Goal: Task Accomplishment & Management: Use online tool/utility

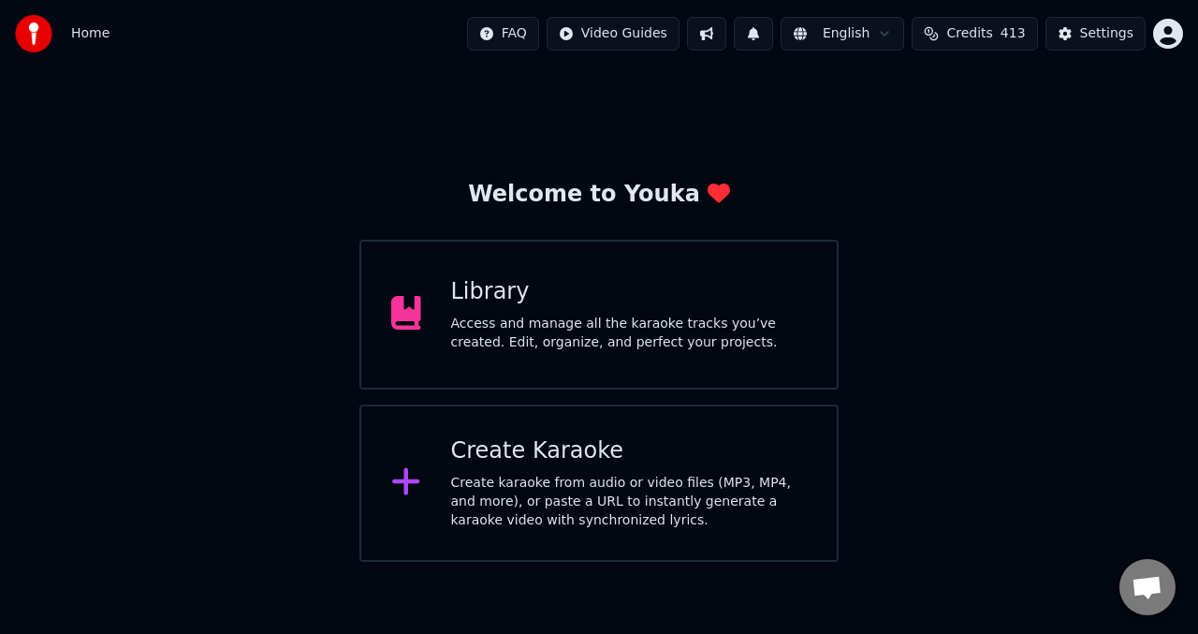
click at [510, 343] on div "Access and manage all the karaoke tracks you’ve created. Edit, organize, and pe…" at bounding box center [629, 332] width 357 height 37
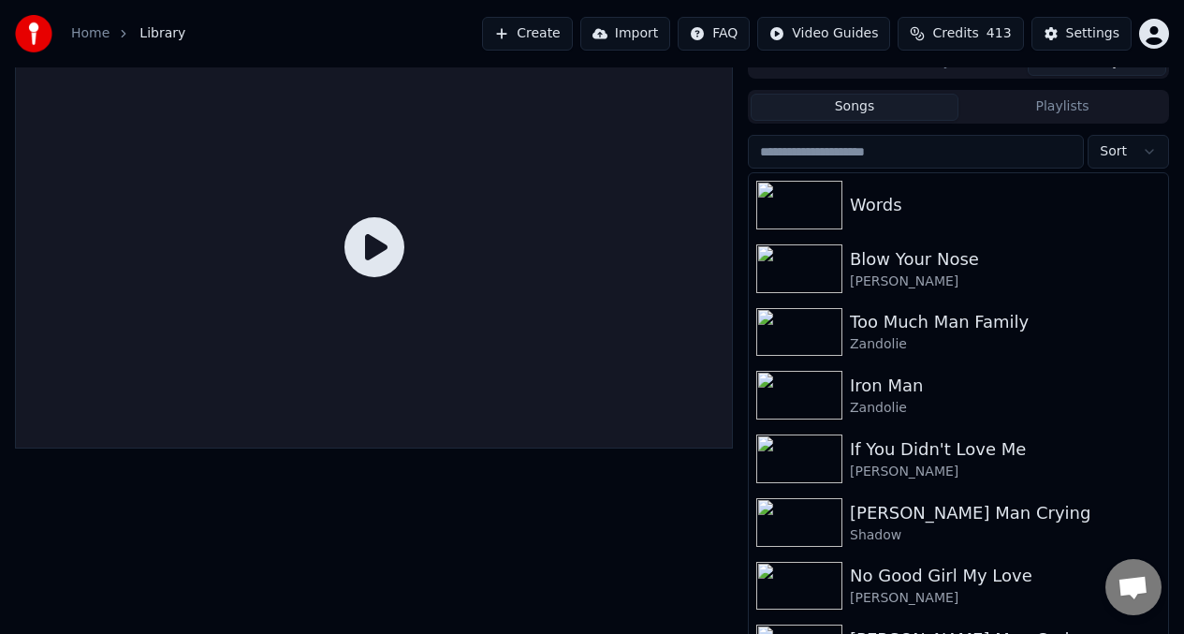
scroll to position [8, 0]
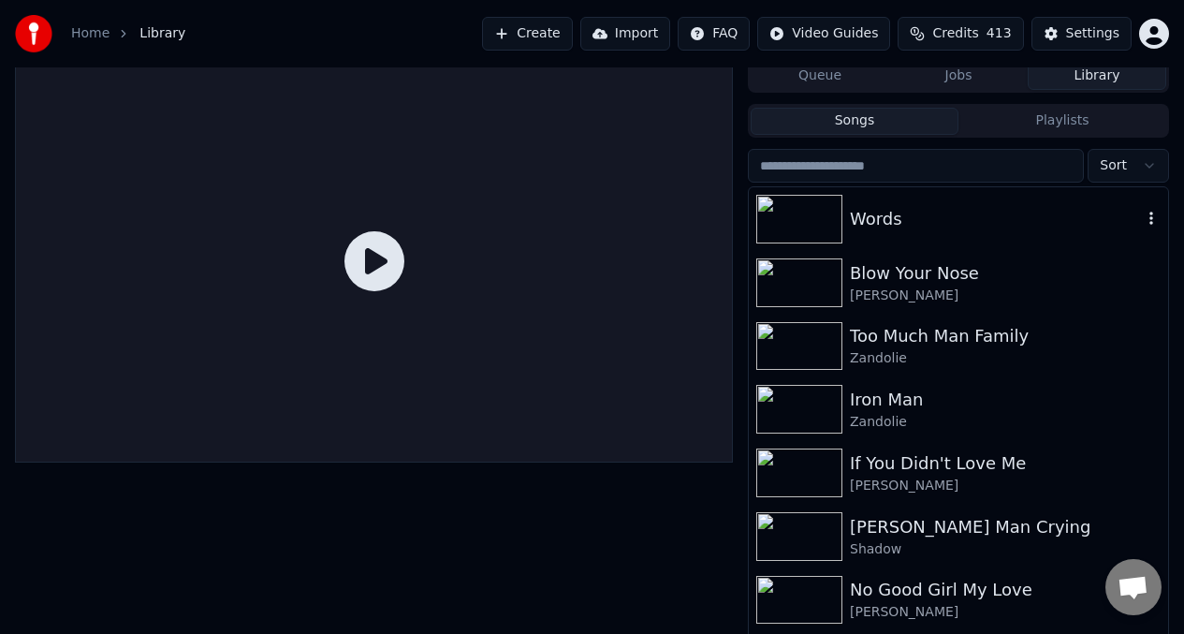
click at [819, 208] on img at bounding box center [799, 219] width 86 height 49
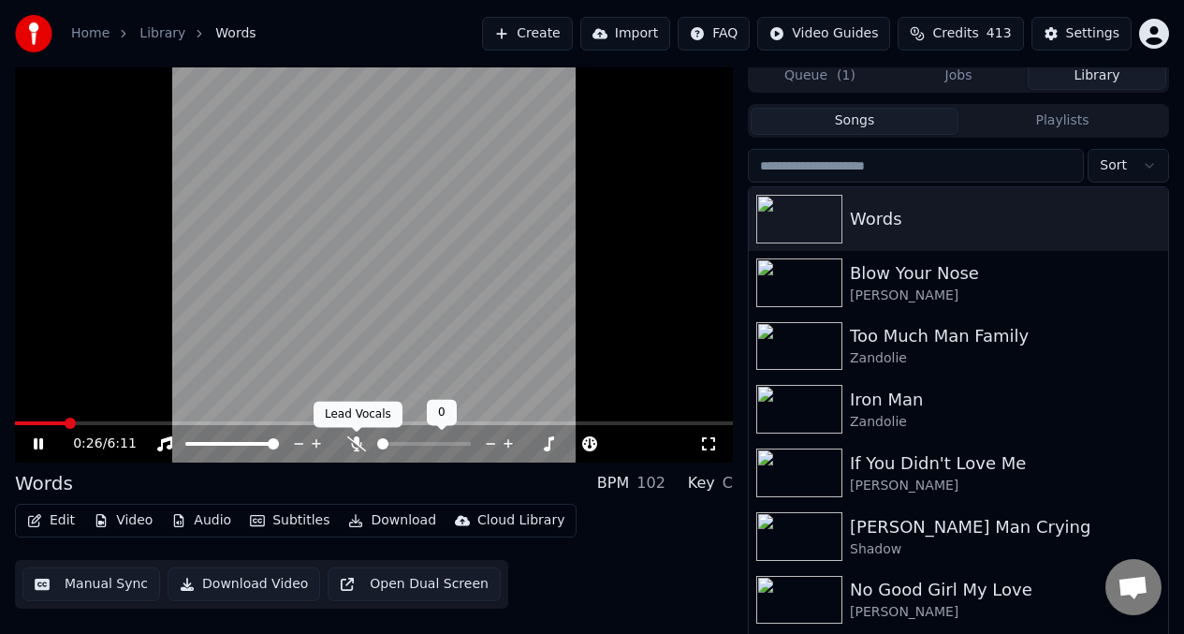
click at [357, 447] on icon at bounding box center [356, 443] width 19 height 15
click at [208, 443] on span at bounding box center [232, 444] width 94 height 4
click at [27, 422] on span at bounding box center [21, 423] width 13 height 4
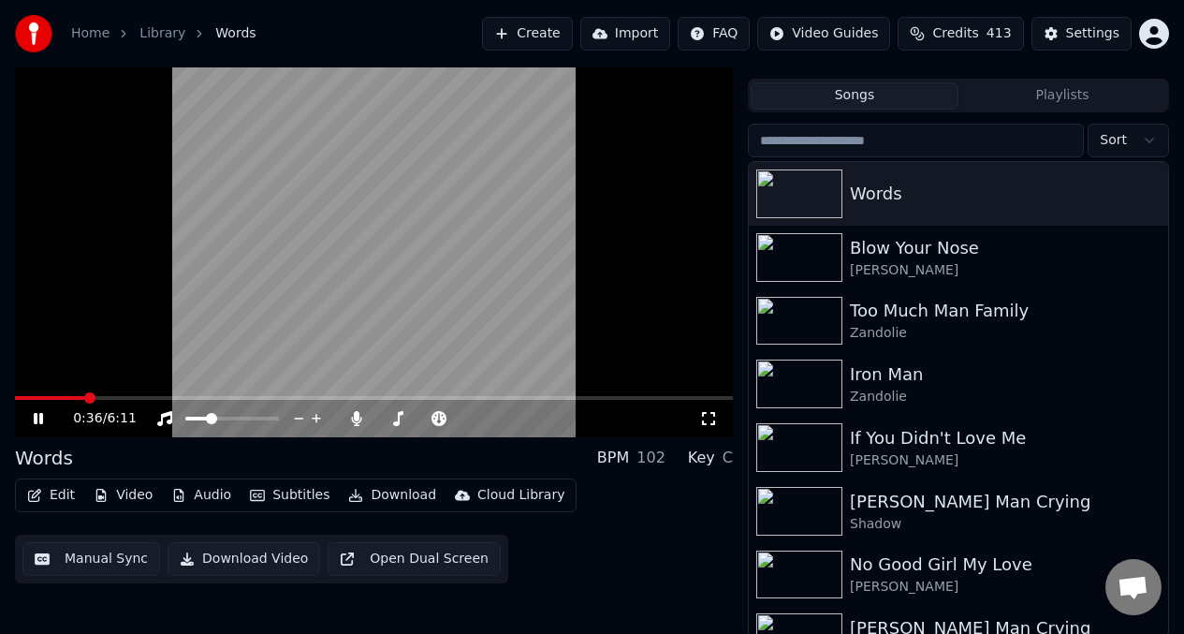
scroll to position [37, 0]
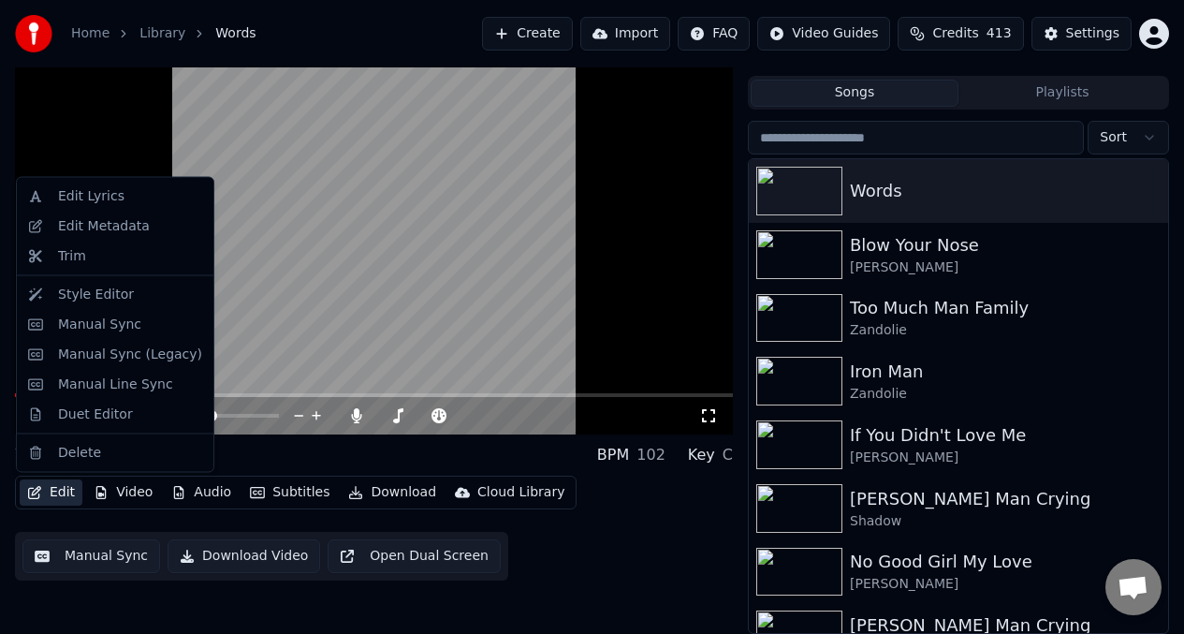
click at [64, 494] on button "Edit" at bounding box center [51, 492] width 63 height 26
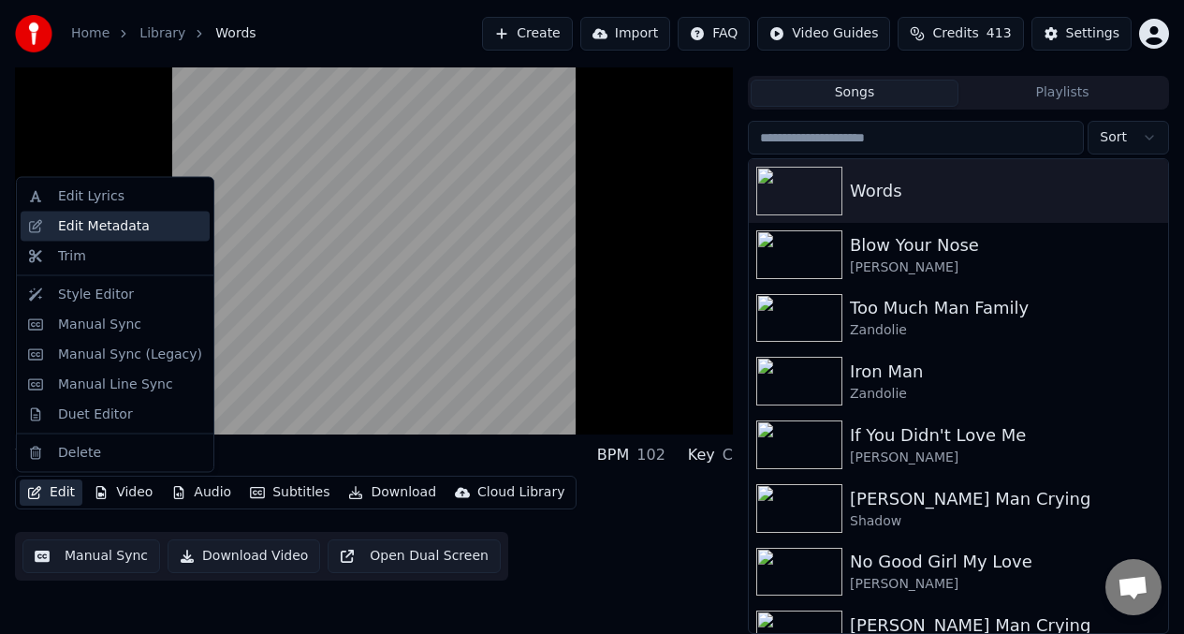
click at [105, 225] on div "Edit Metadata" at bounding box center [104, 225] width 92 height 19
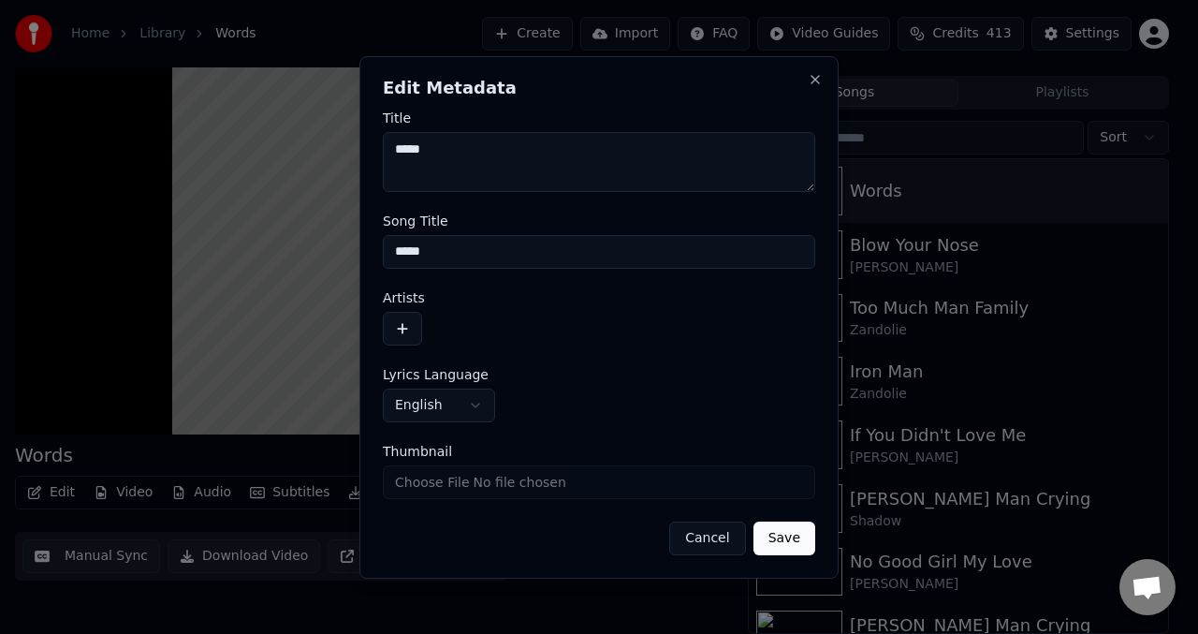
click at [422, 330] on div at bounding box center [599, 329] width 432 height 34
click at [412, 325] on button "button" at bounding box center [402, 329] width 39 height 34
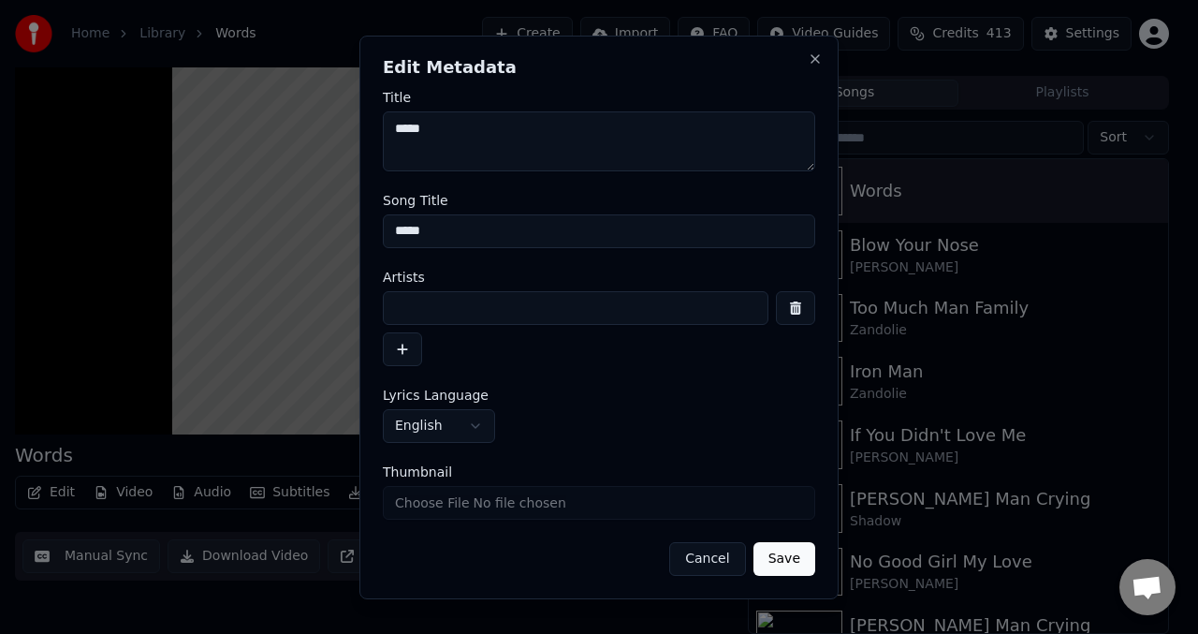
click at [395, 309] on input at bounding box center [576, 308] width 386 height 34
type input "*****"
click at [782, 564] on button "Save" at bounding box center [784, 559] width 62 height 34
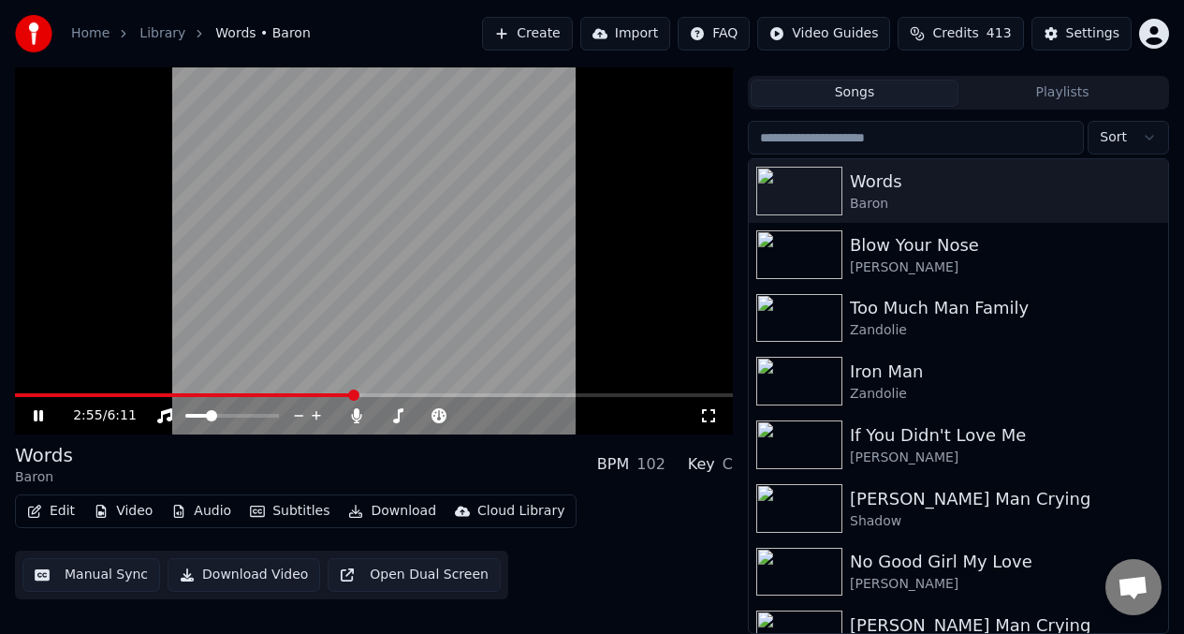
click at [62, 510] on button "Edit" at bounding box center [51, 511] width 63 height 26
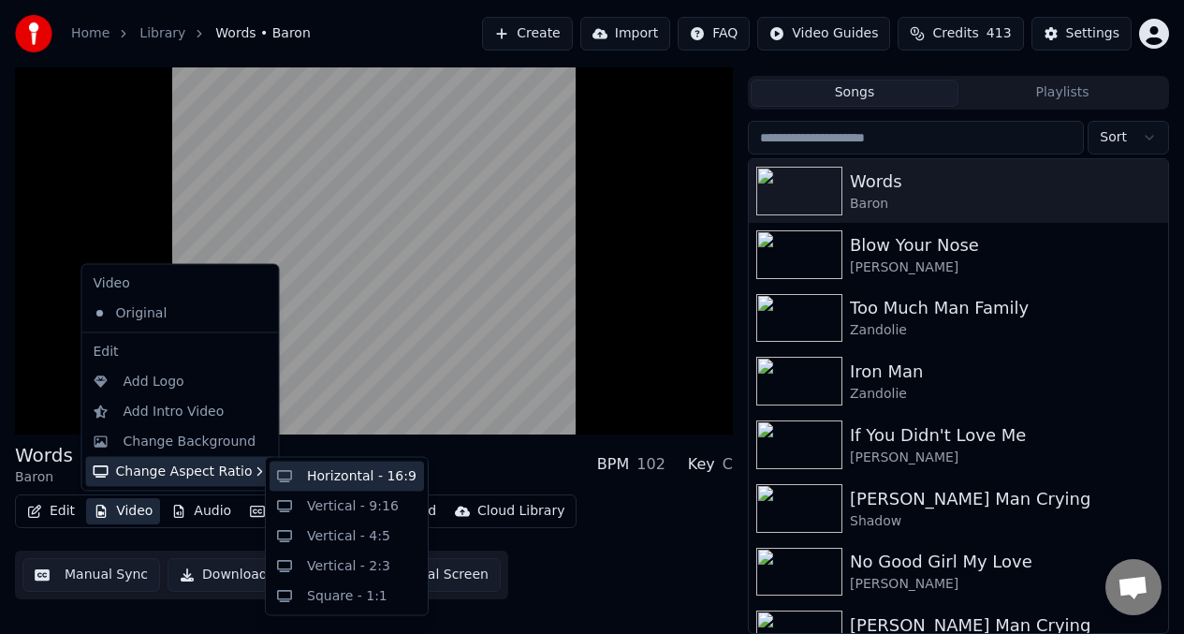
click at [388, 479] on div "Horizontal - 16:9" at bounding box center [362, 476] width 110 height 19
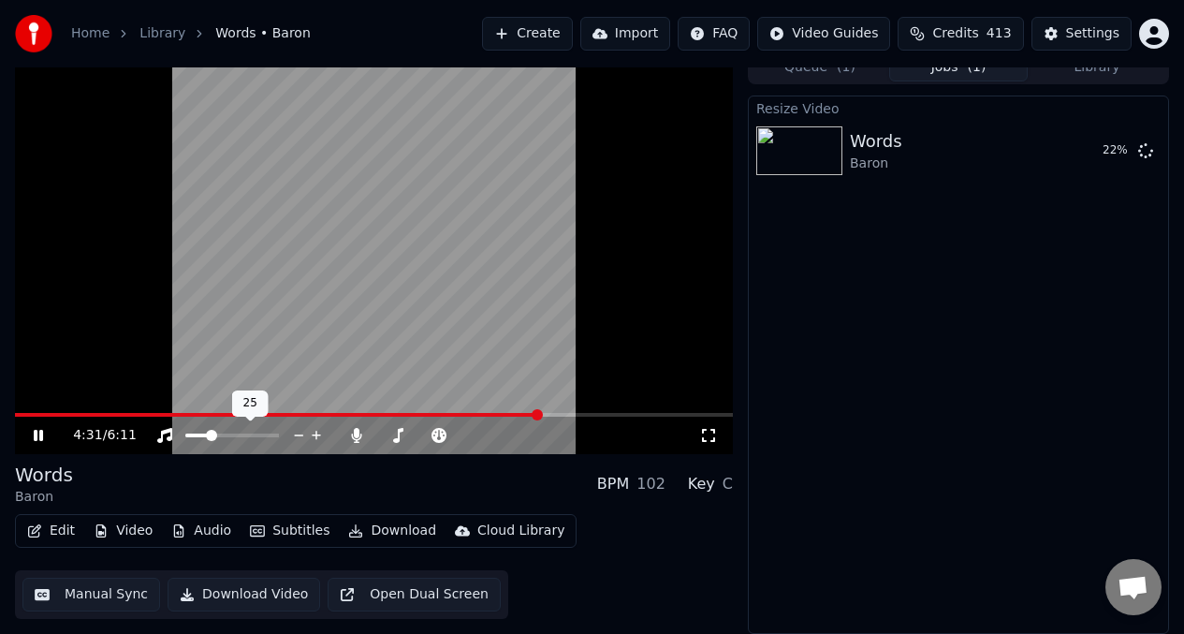
click at [190, 432] on div at bounding box center [249, 435] width 151 height 19
click at [192, 434] on span at bounding box center [196, 435] width 23 height 4
click at [1099, 153] on button "Play" at bounding box center [1101, 151] width 59 height 34
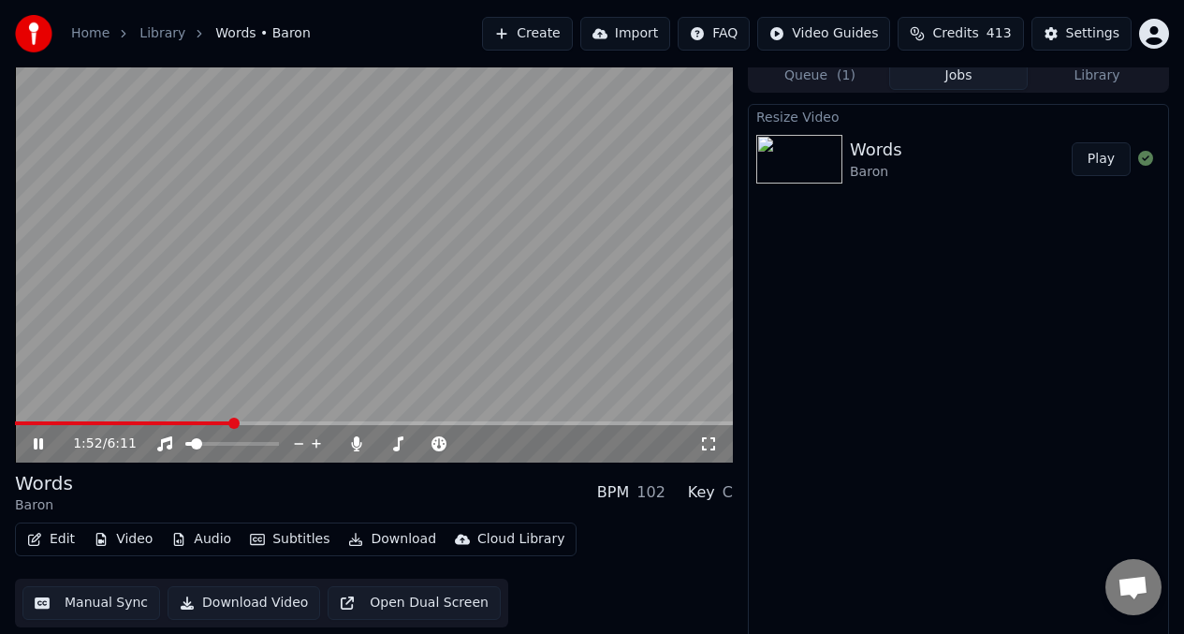
scroll to position [17, 0]
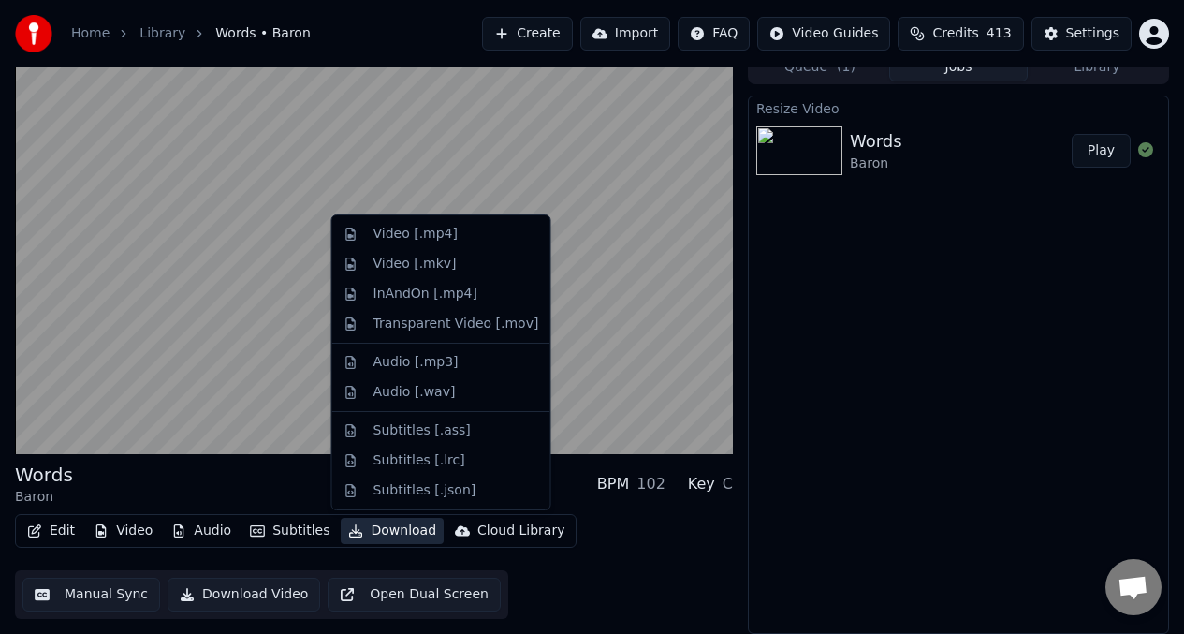
click at [360, 530] on button "Download" at bounding box center [392, 531] width 103 height 26
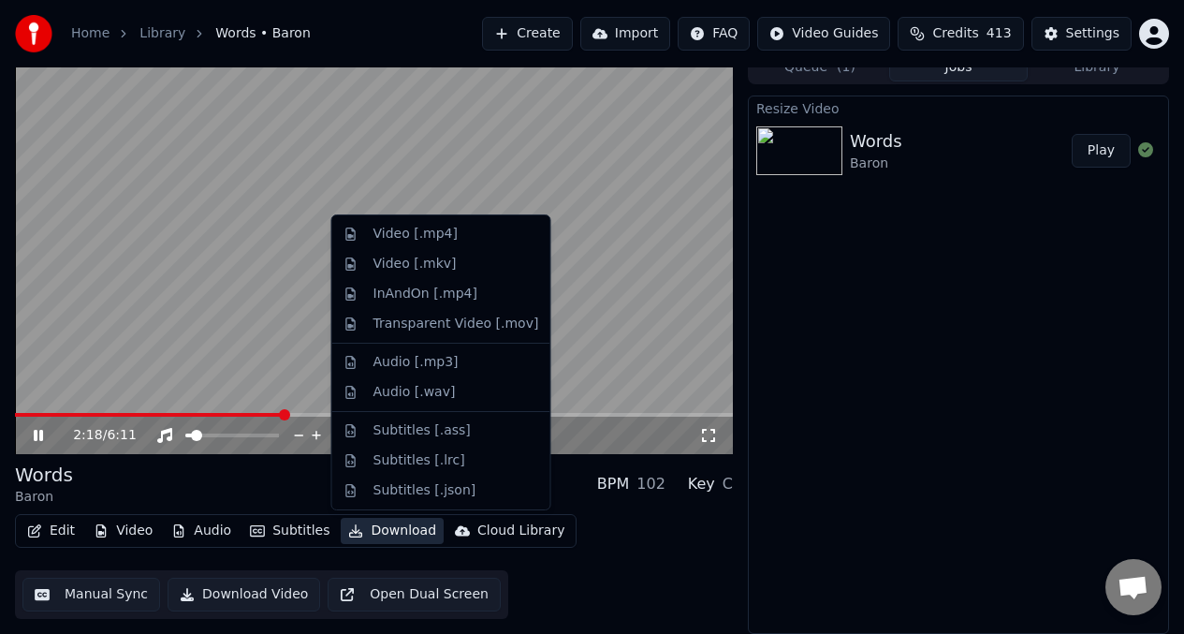
click at [610, 285] on video at bounding box center [374, 252] width 718 height 403
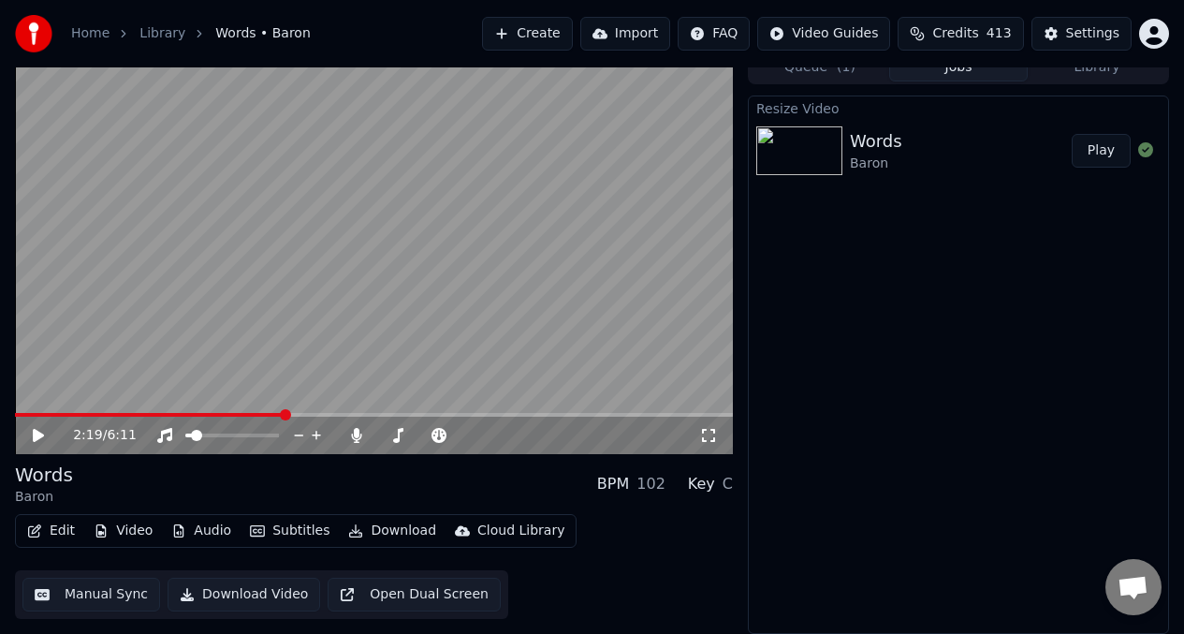
click at [610, 285] on video at bounding box center [374, 252] width 718 height 403
click at [240, 249] on video at bounding box center [374, 252] width 718 height 403
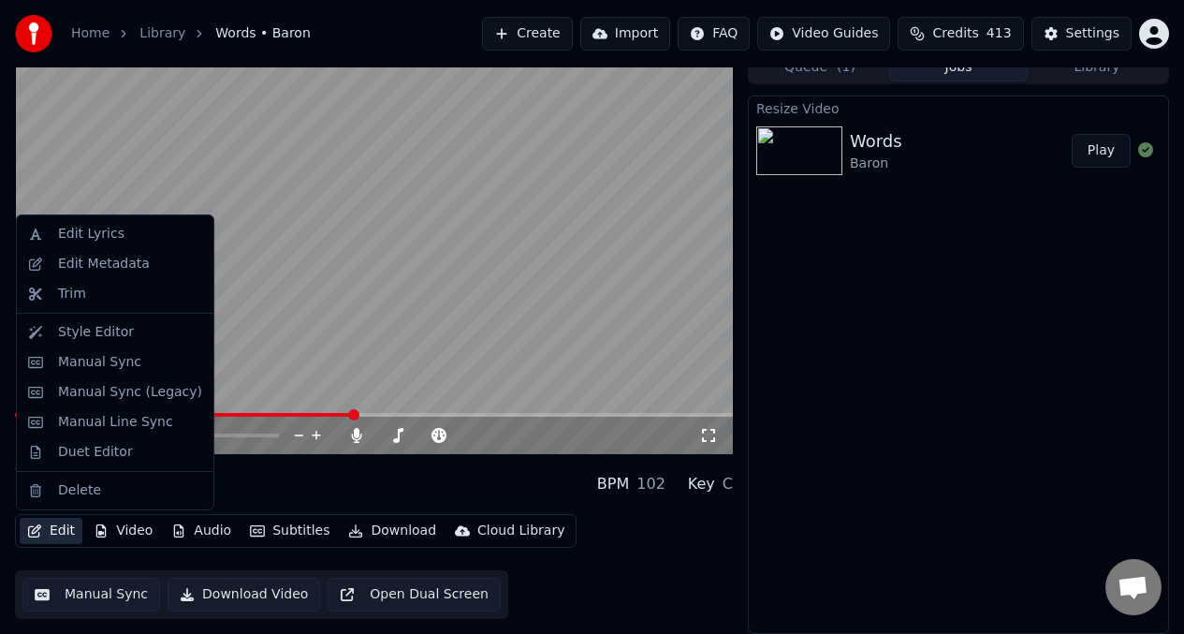
click at [59, 530] on button "Edit" at bounding box center [51, 531] width 63 height 26
click at [74, 359] on div "Manual Sync" at bounding box center [99, 362] width 83 height 19
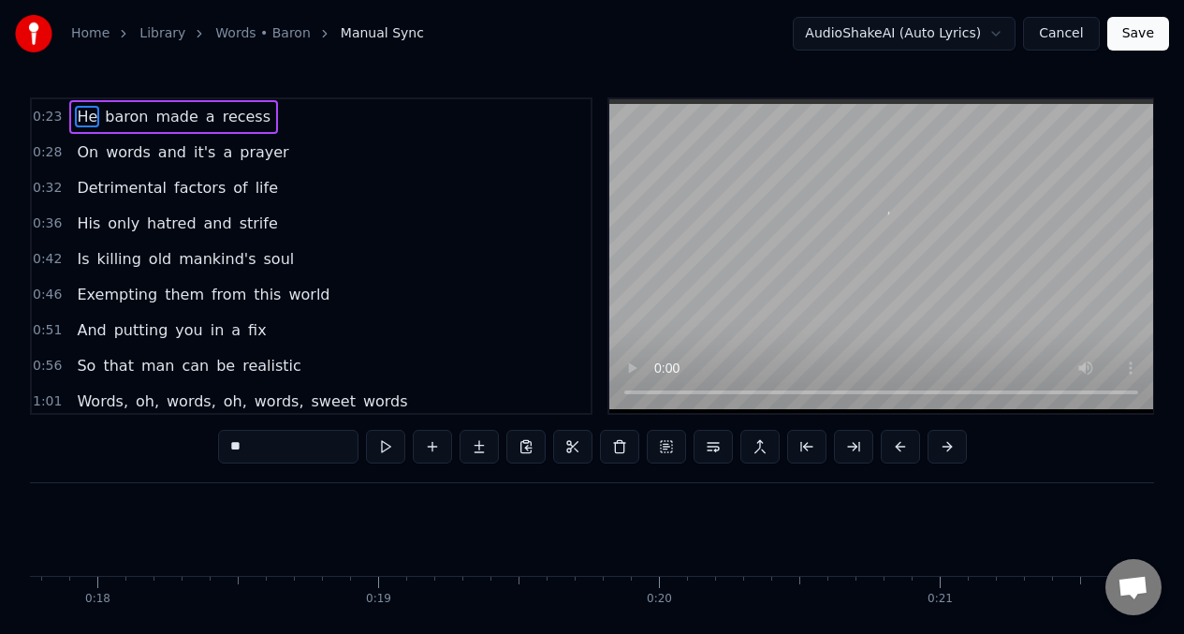
scroll to position [0, 6488]
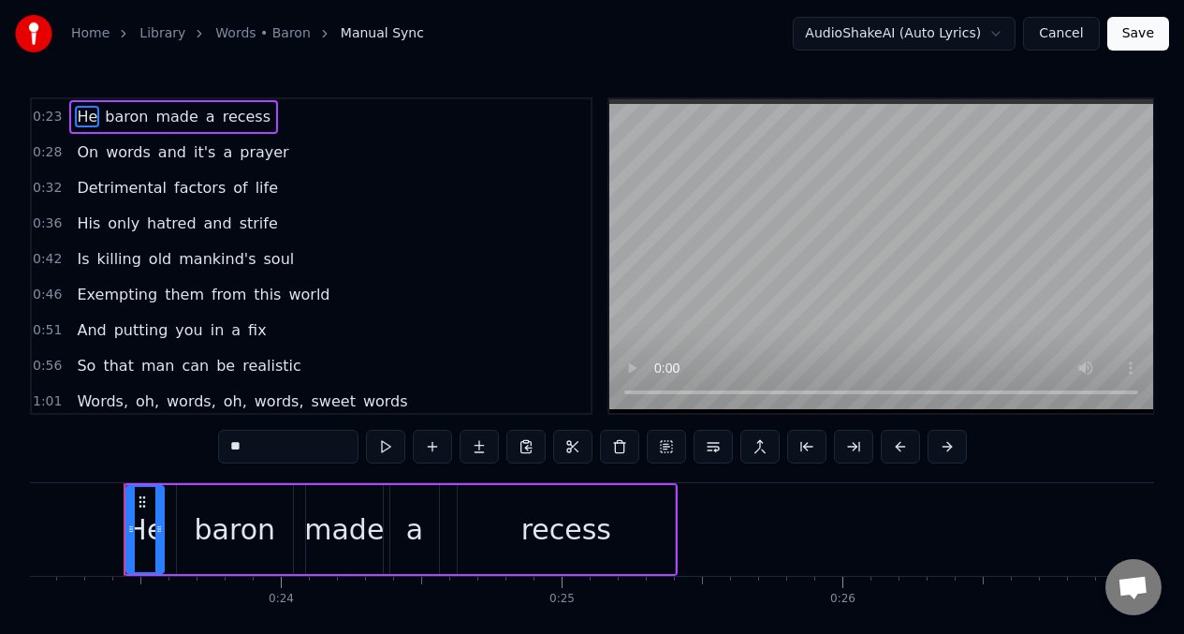
click at [1055, 37] on button "Cancel" at bounding box center [1061, 34] width 76 height 34
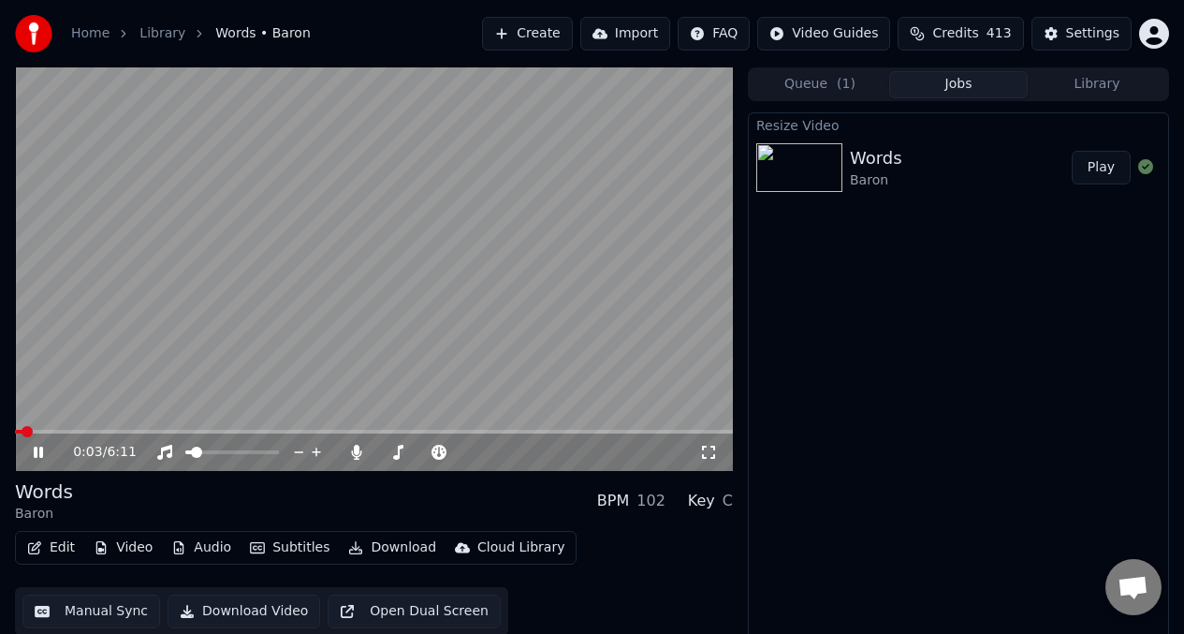
click at [161, 38] on link "Library" at bounding box center [162, 33] width 46 height 19
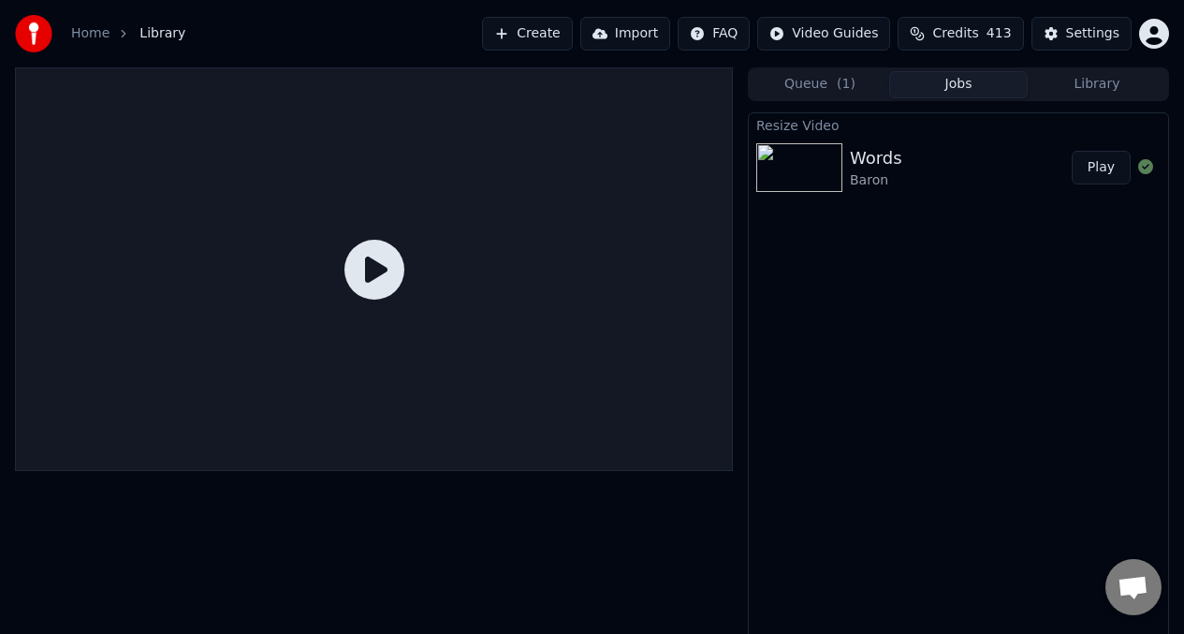
click at [153, 26] on span "Library" at bounding box center [162, 33] width 46 height 19
click at [1121, 84] on button "Library" at bounding box center [1097, 84] width 139 height 27
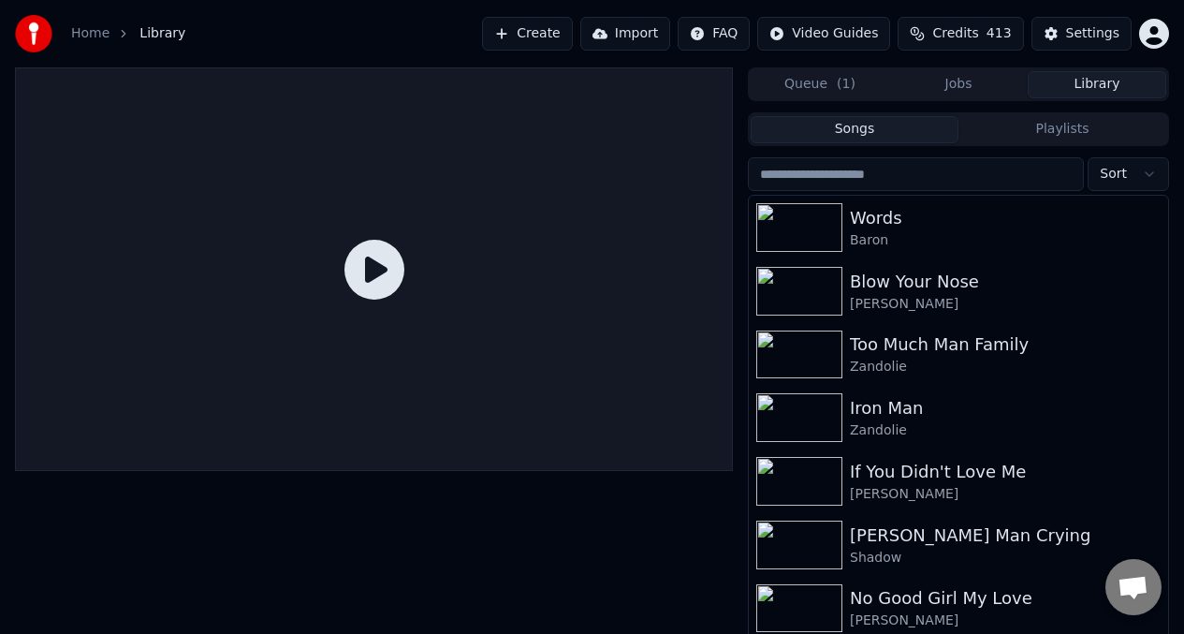
click at [958, 88] on button "Jobs" at bounding box center [958, 84] width 139 height 27
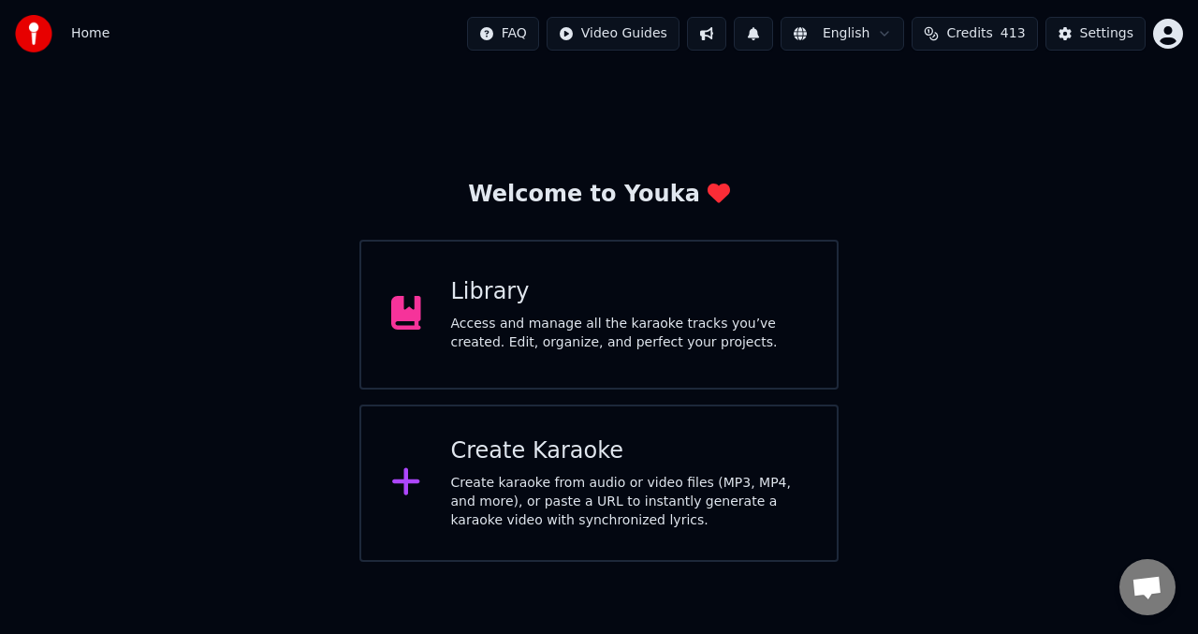
click at [406, 483] on icon at bounding box center [405, 481] width 27 height 27
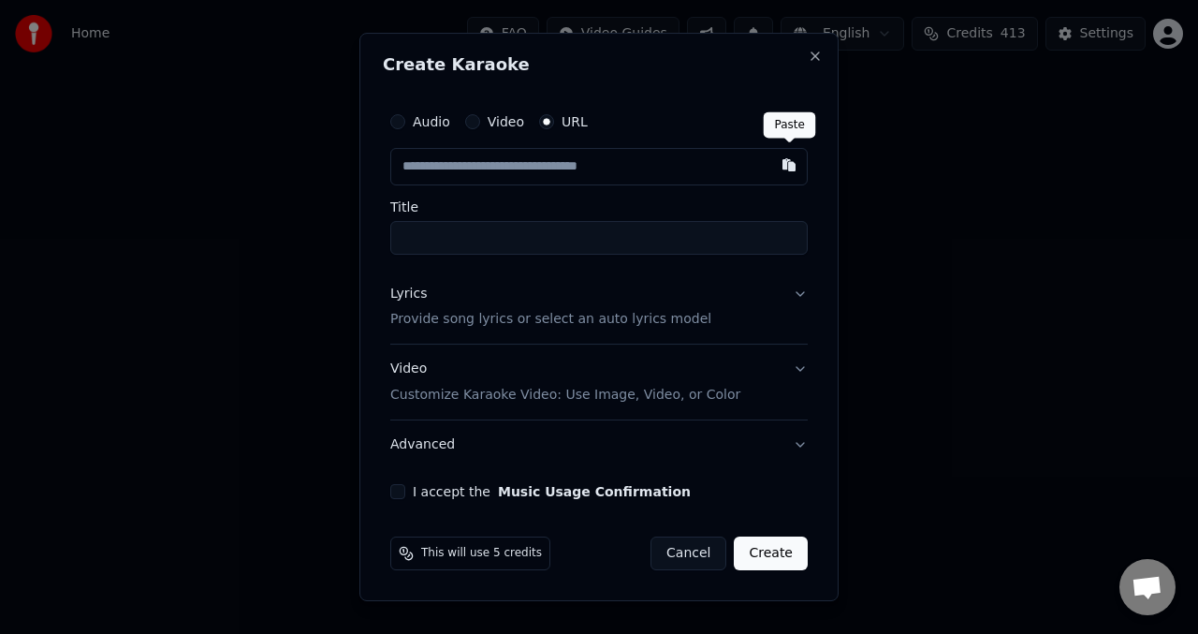
click at [789, 163] on button "button" at bounding box center [788, 165] width 37 height 34
type input "**********"
click at [800, 293] on button "Lyrics Provide song lyrics or select an auto lyrics model" at bounding box center [598, 307] width 417 height 75
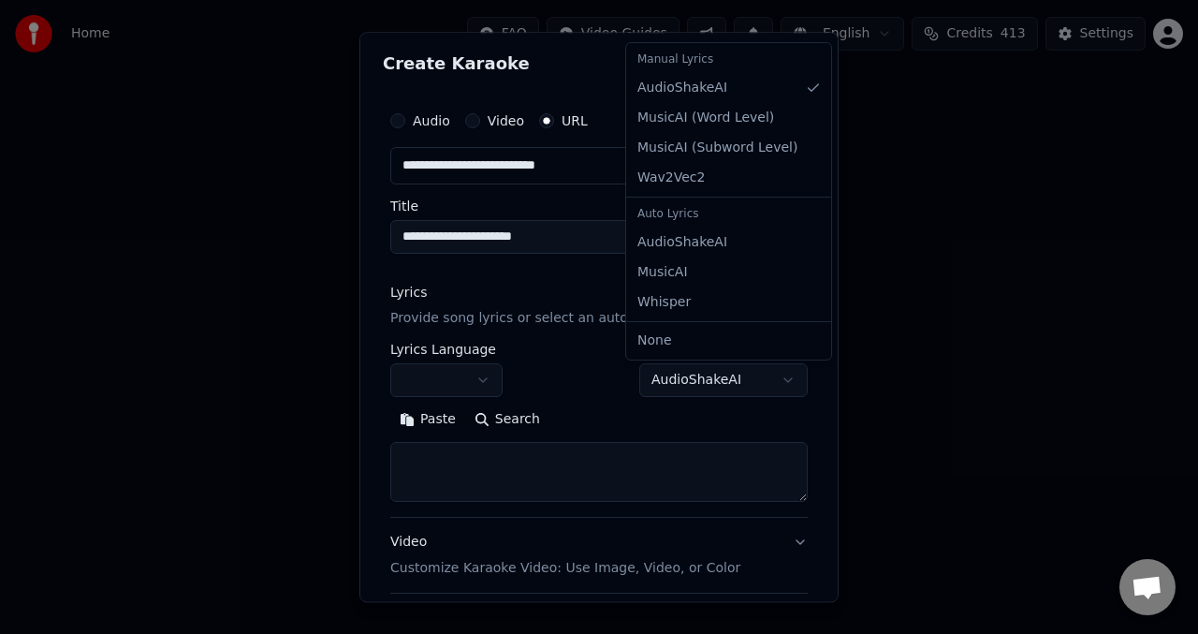
click at [776, 387] on body "**********" at bounding box center [599, 281] width 1198 height 562
select select "**********"
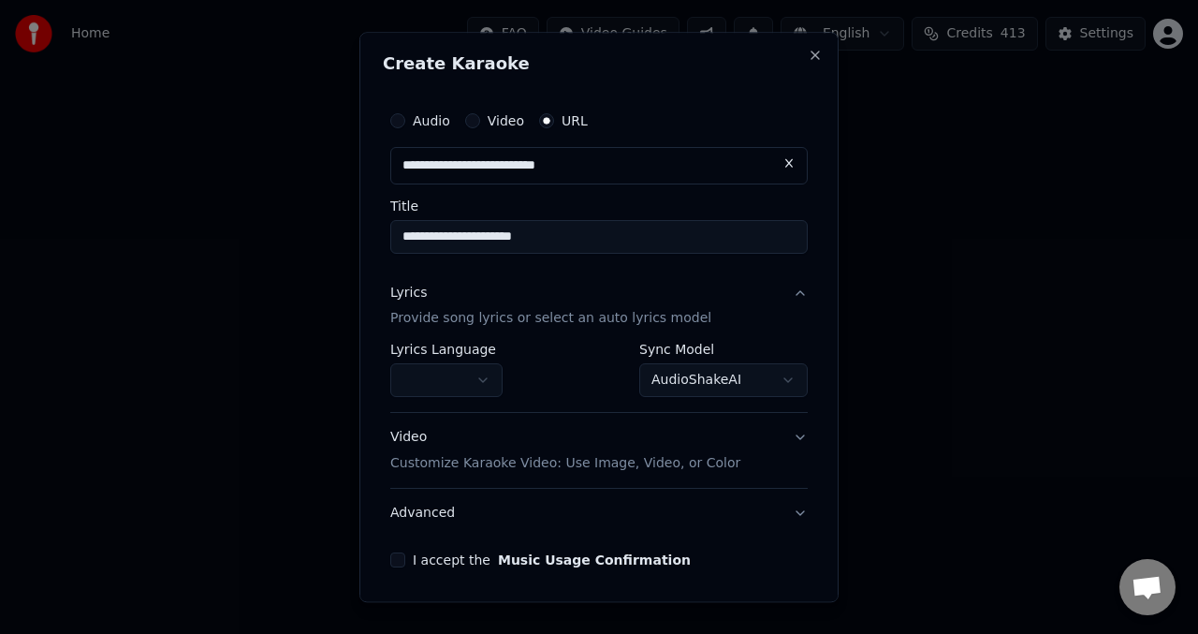
click at [400, 564] on button "I accept the Music Usage Confirmation" at bounding box center [397, 560] width 15 height 15
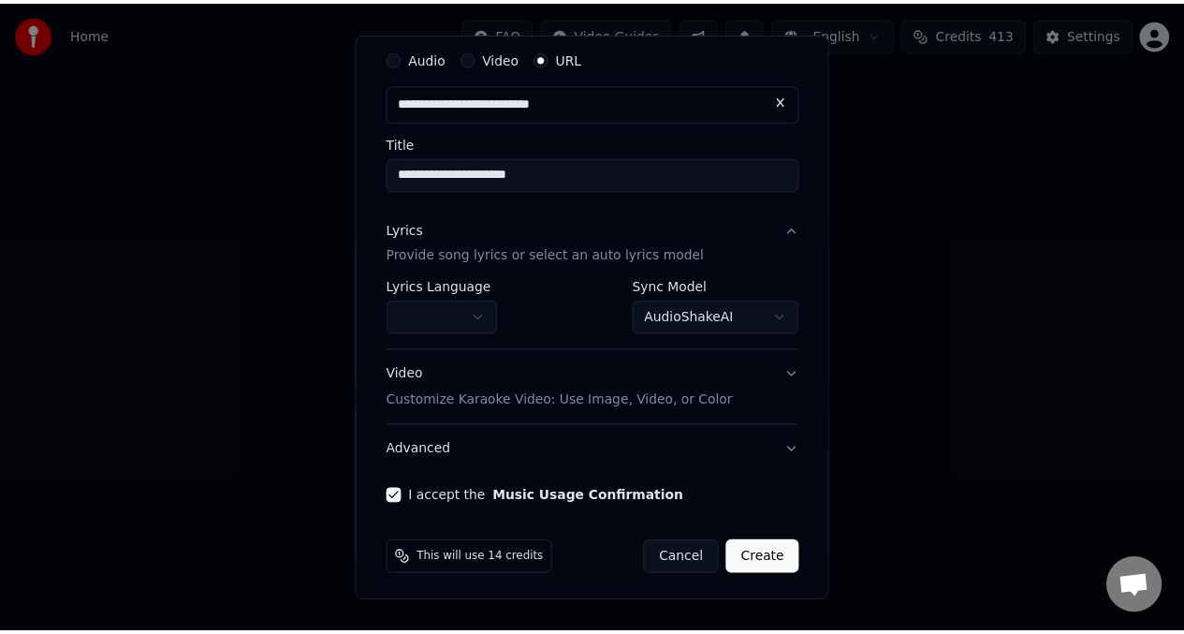
scroll to position [67, 0]
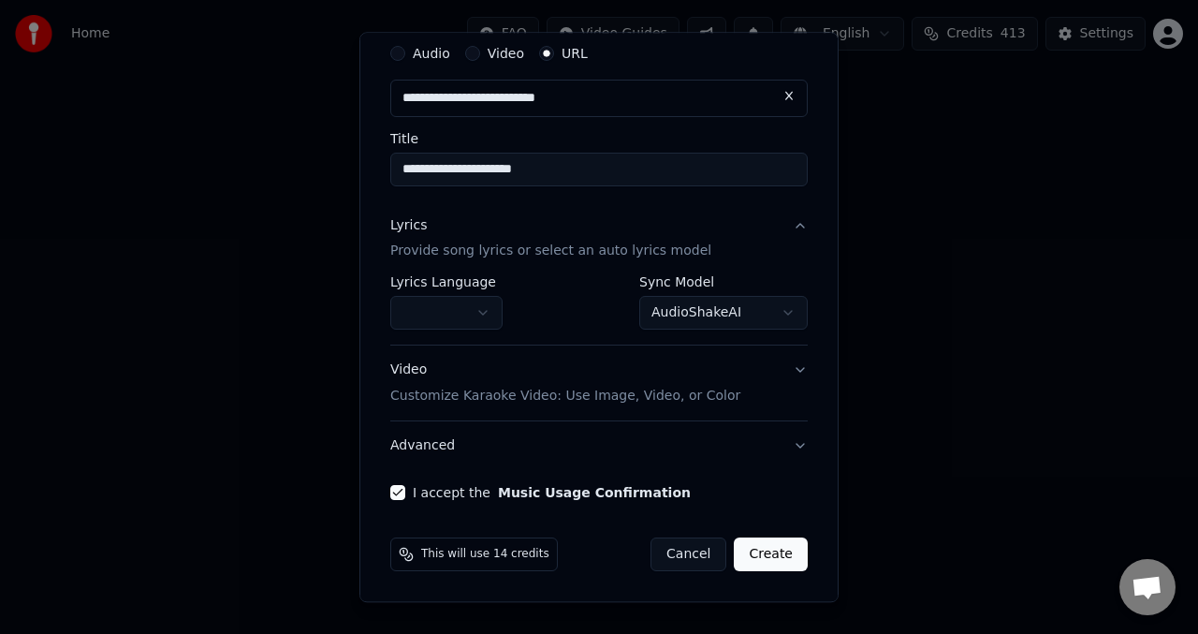
click at [759, 563] on button "Create" at bounding box center [771, 555] width 74 height 34
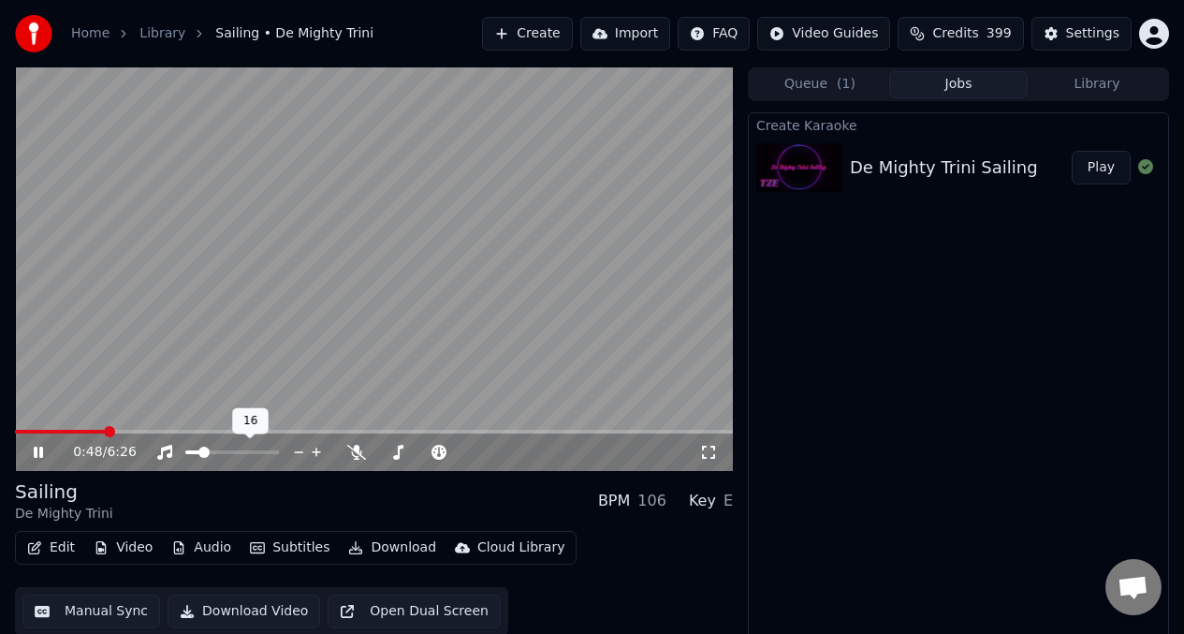
click at [200, 453] on span at bounding box center [192, 452] width 15 height 4
click at [357, 453] on icon at bounding box center [356, 452] width 19 height 15
click at [27, 431] on span at bounding box center [21, 432] width 13 height 4
